Goal: Check status: Check status

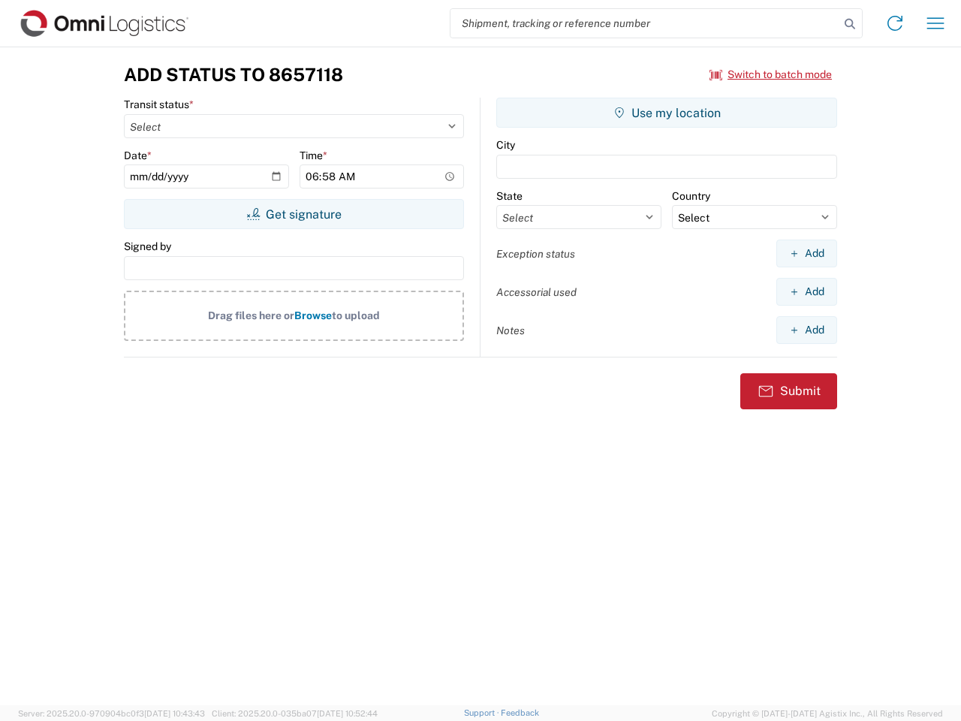
click at [645, 23] on input "search" at bounding box center [645, 23] width 389 height 29
click at [850, 24] on icon at bounding box center [850, 24] width 21 height 21
click at [895, 23] on icon at bounding box center [895, 23] width 24 height 24
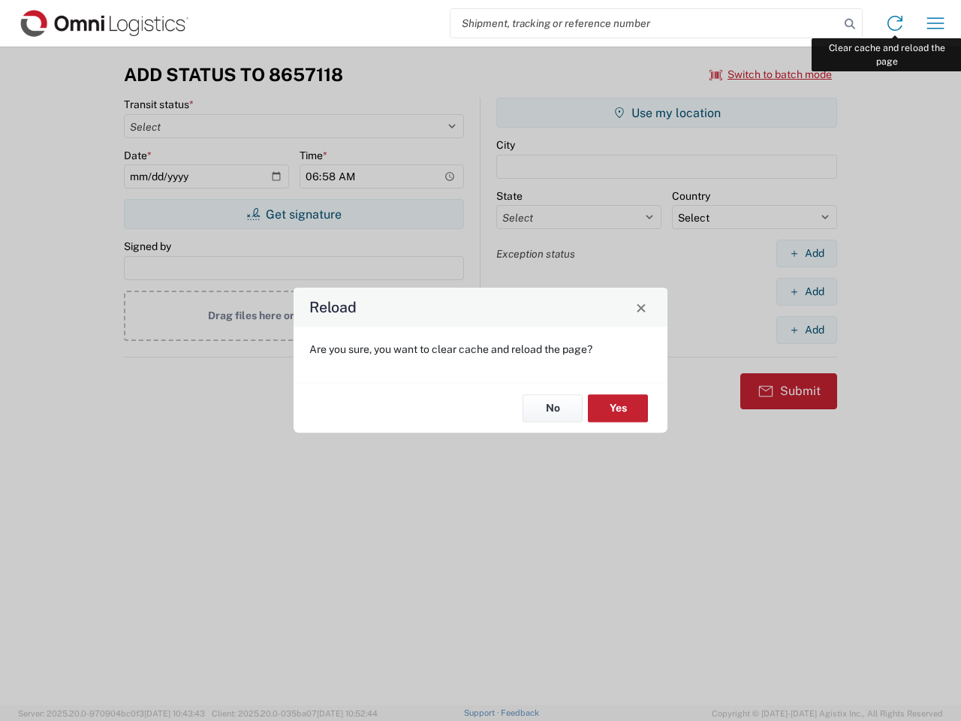
click at [936, 23] on div "Reload Are you sure, you want to clear cache and reload the page? No Yes" at bounding box center [480, 360] width 961 height 721
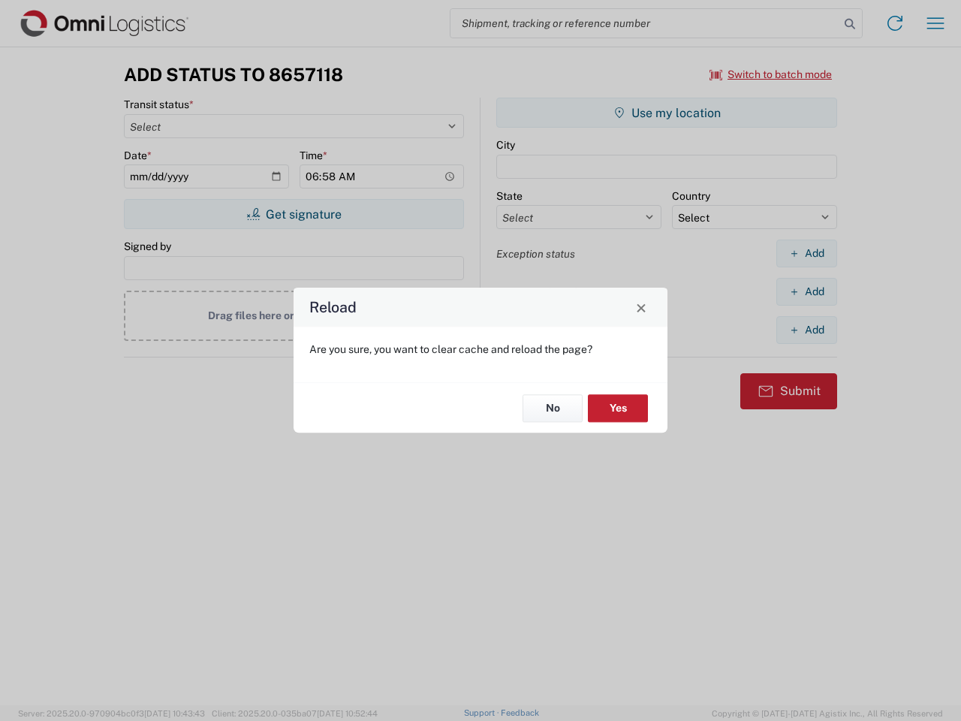
click at [771, 74] on div "Reload Are you sure, you want to clear cache and reload the page? No Yes" at bounding box center [480, 360] width 961 height 721
click at [294, 214] on div "Reload Are you sure, you want to clear cache and reload the page? No Yes" at bounding box center [480, 360] width 961 height 721
click at [667, 113] on div "Reload Are you sure, you want to clear cache and reload the page? No Yes" at bounding box center [480, 360] width 961 height 721
click at [806, 253] on div "Reload Are you sure, you want to clear cache and reload the page? No Yes" at bounding box center [480, 360] width 961 height 721
click at [806, 291] on div "Reload Are you sure, you want to clear cache and reload the page? No Yes" at bounding box center [480, 360] width 961 height 721
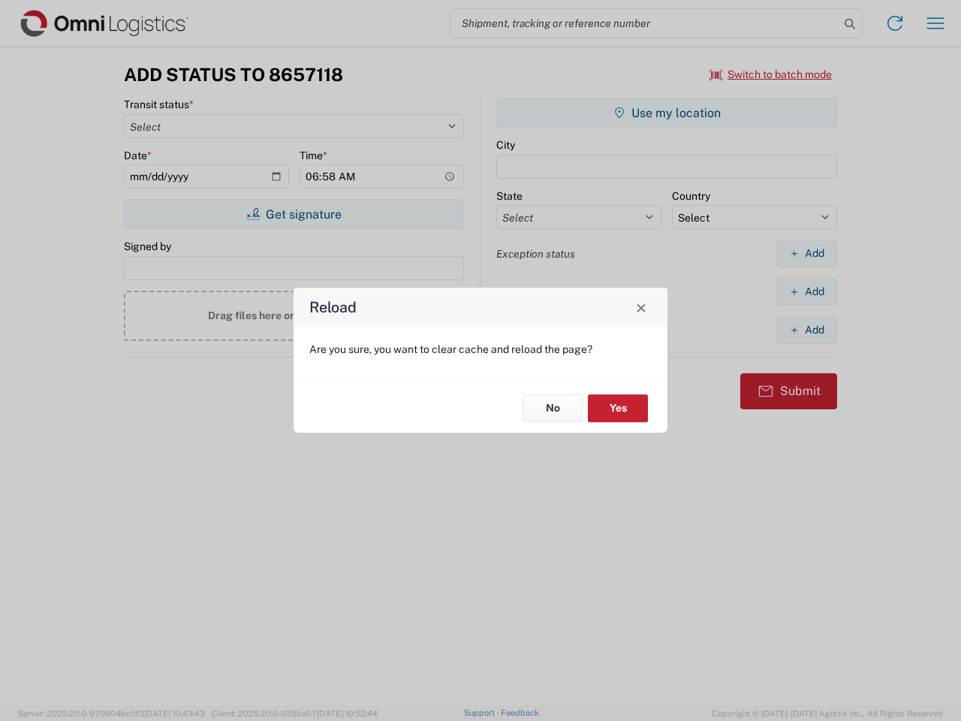
click at [806, 330] on div "Reload Are you sure, you want to clear cache and reload the page? No Yes" at bounding box center [480, 360] width 961 height 721
